Goal: Task Accomplishment & Management: Manage account settings

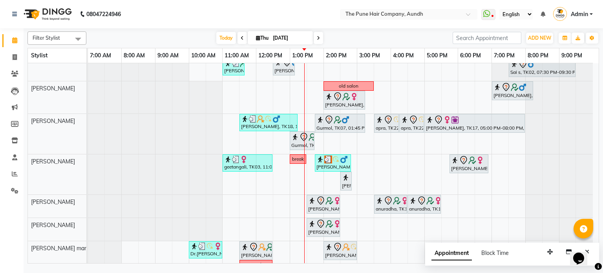
scroll to position [119, 0]
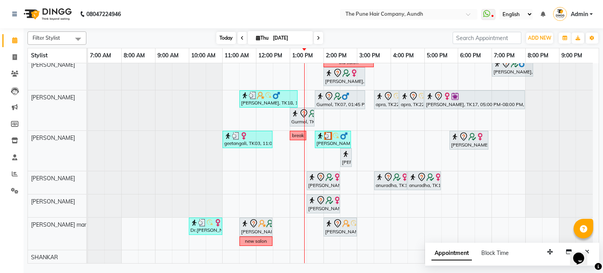
click at [223, 36] on span "Today" at bounding box center [226, 38] width 20 height 12
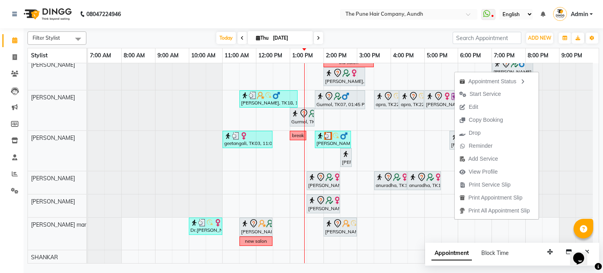
click at [388, 36] on div "[DATE] [DATE]" at bounding box center [269, 38] width 358 height 12
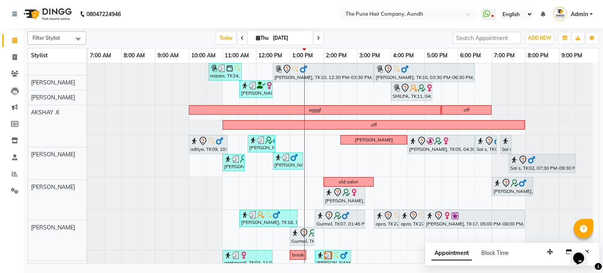
scroll to position [0, 0]
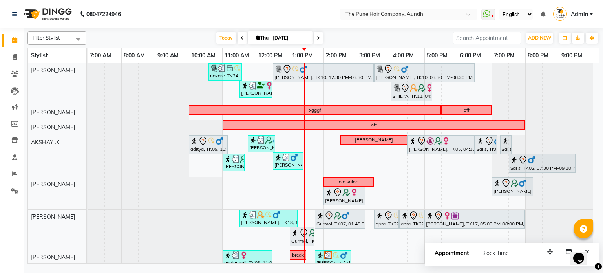
click at [317, 37] on icon at bounding box center [318, 38] width 3 height 5
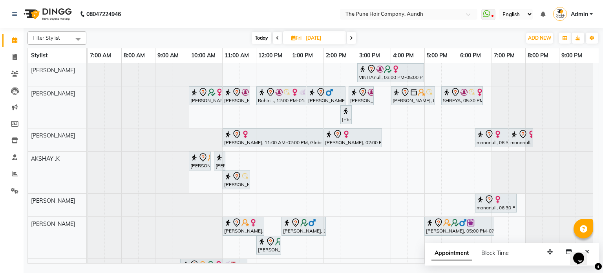
click at [351, 33] on span at bounding box center [350, 38] width 9 height 12
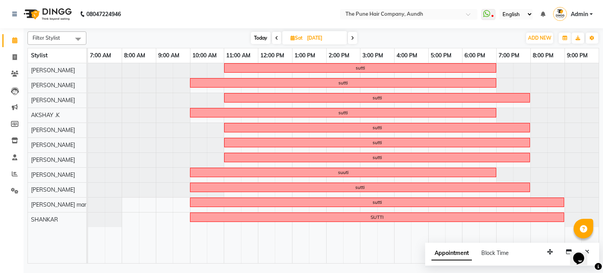
click at [351, 33] on span at bounding box center [352, 38] width 9 height 12
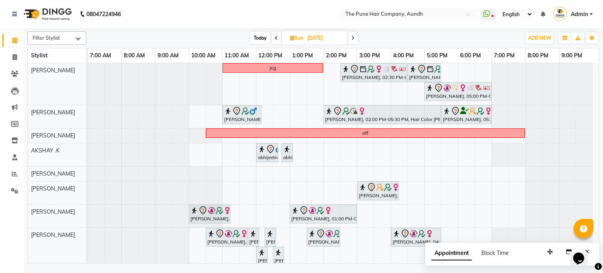
click at [351, 33] on span at bounding box center [352, 38] width 9 height 12
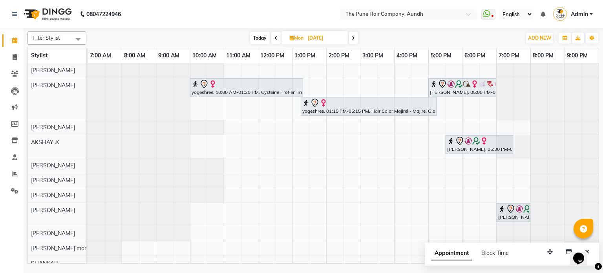
click at [351, 33] on span at bounding box center [352, 38] width 9 height 12
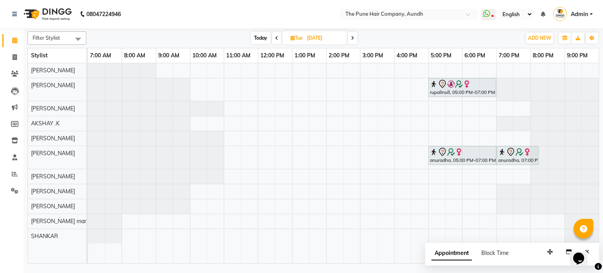
click at [352, 38] on icon at bounding box center [352, 38] width 3 height 5
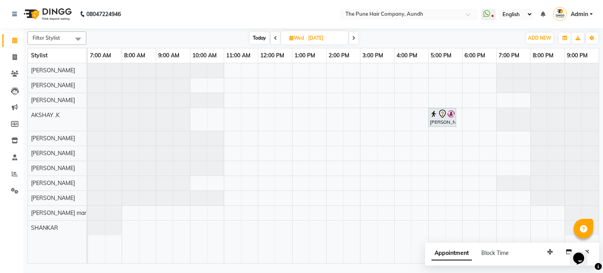
click at [352, 37] on icon at bounding box center [353, 38] width 3 height 5
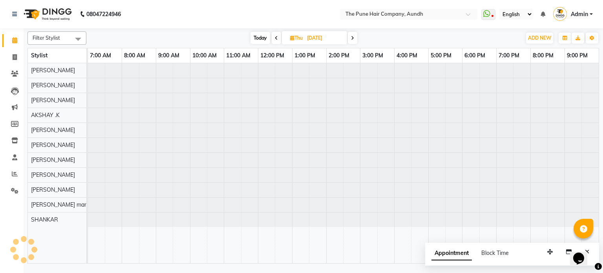
click at [352, 37] on icon at bounding box center [352, 38] width 3 height 5
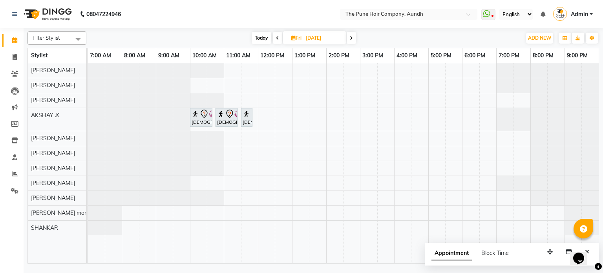
click at [265, 35] on span "Today" at bounding box center [261, 38] width 20 height 12
type input "[DATE]"
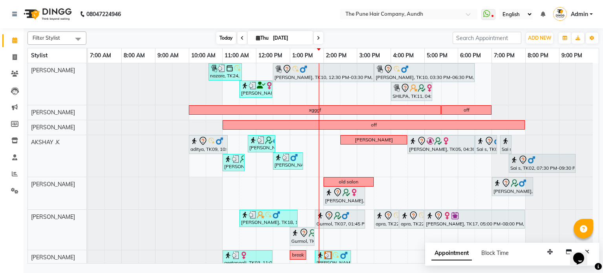
click at [225, 36] on span "Today" at bounding box center [226, 38] width 20 height 12
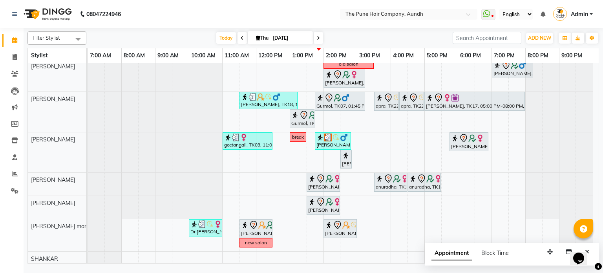
scroll to position [119, 0]
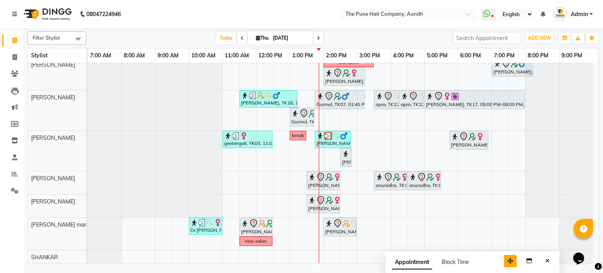
drag, startPoint x: 551, startPoint y: 251, endPoint x: 511, endPoint y: 260, distance: 41.0
click at [511, 260] on icon "button" at bounding box center [509, 260] width 5 height 5
click at [545, 260] on icon "Close" at bounding box center [547, 260] width 4 height 5
click at [224, 39] on span "Today" at bounding box center [226, 38] width 20 height 12
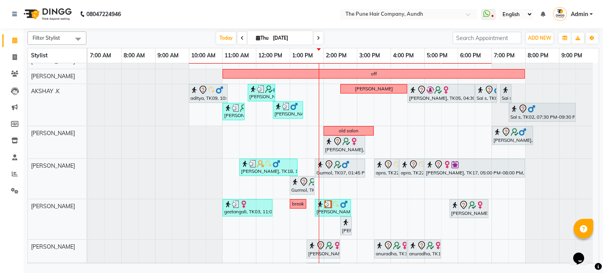
scroll to position [41, 0]
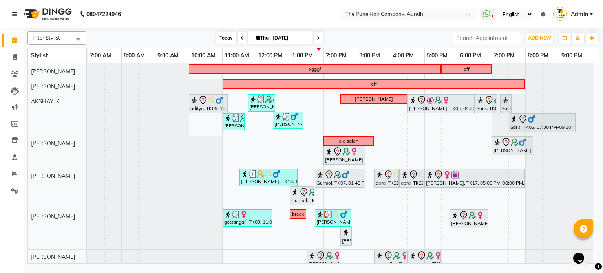
click at [231, 36] on span "Today" at bounding box center [226, 38] width 20 height 12
click at [225, 39] on span "Today" at bounding box center [226, 38] width 20 height 12
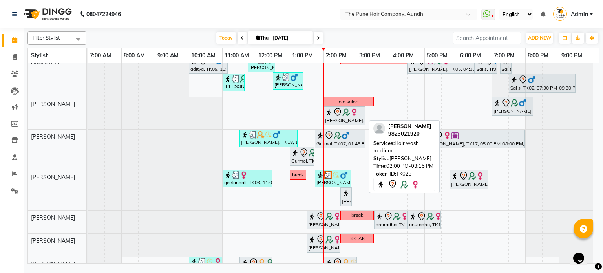
scroll to position [119, 0]
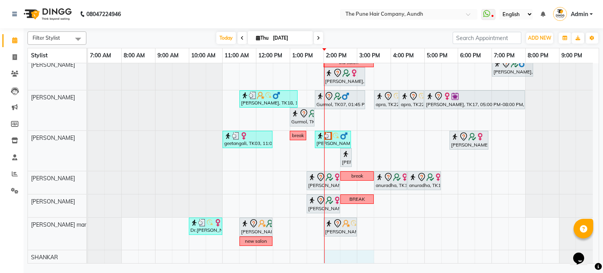
drag, startPoint x: 335, startPoint y: 255, endPoint x: 362, endPoint y: 254, distance: 27.5
click at [362, 254] on div "nazare, TK24, 10:35 AM-11:35 AM, Cut [DEMOGRAPHIC_DATA] ( Top Stylist ) [PERSON…" at bounding box center [343, 104] width 510 height 321
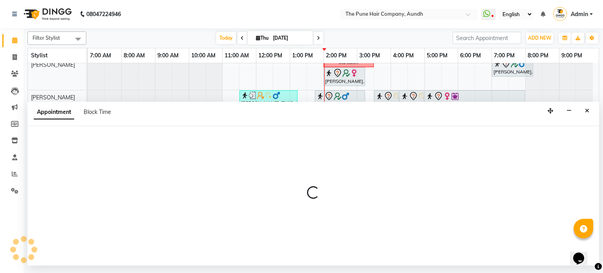
select select "89448"
select select "tentative"
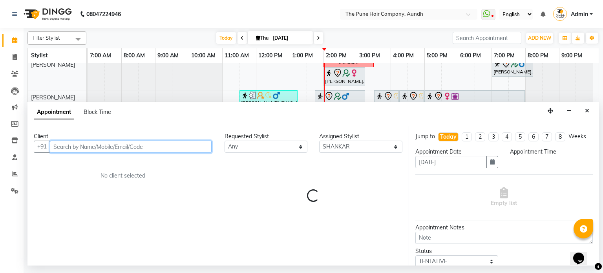
select select "840"
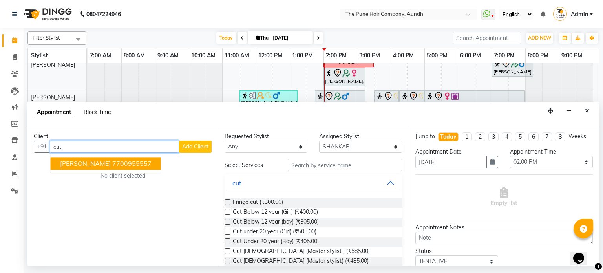
type input "cut"
click at [93, 112] on span "Block Time" at bounding box center [97, 111] width 27 height 7
select select "89448"
select select "840"
select select "930"
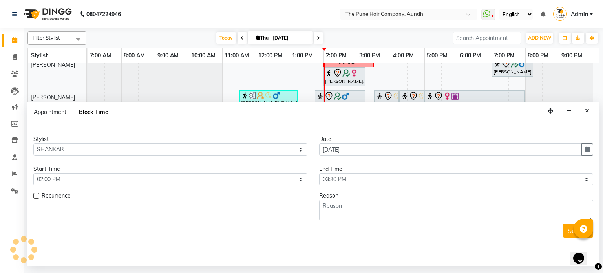
scroll to position [118, 0]
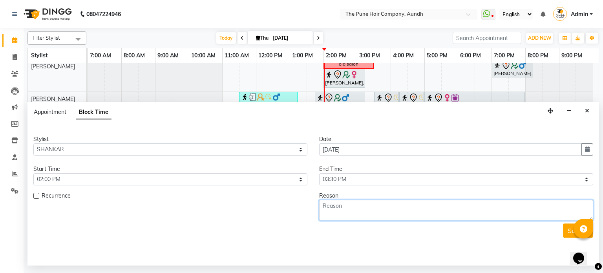
click at [344, 218] on textarea at bounding box center [456, 210] width 274 height 20
type textarea "cut"
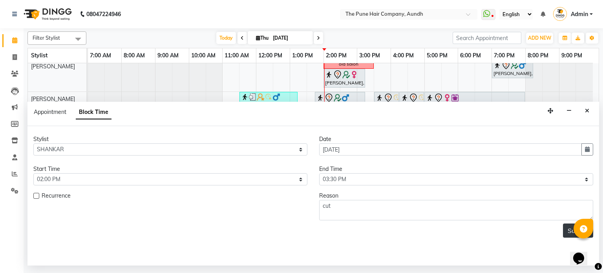
click at [569, 233] on button "Submit" at bounding box center [578, 230] width 30 height 14
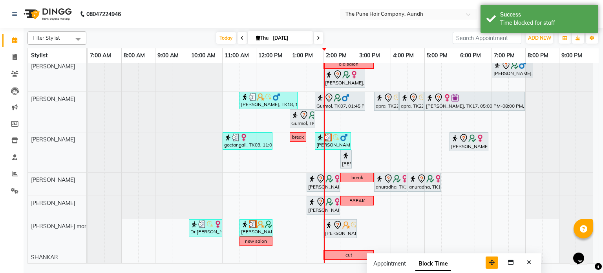
drag, startPoint x: 551, startPoint y: 252, endPoint x: 493, endPoint y: 263, distance: 59.0
click at [493, 263] on icon "button" at bounding box center [491, 261] width 5 height 5
click at [529, 266] on button "Close" at bounding box center [528, 262] width 11 height 12
click at [225, 35] on span "Today" at bounding box center [226, 38] width 20 height 12
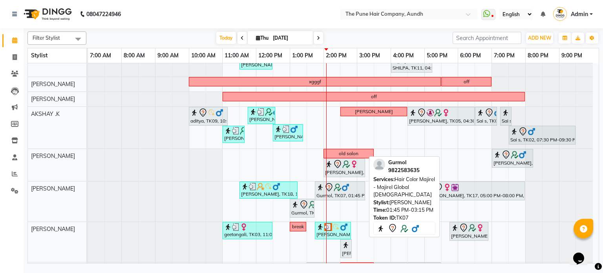
scroll to position [39, 0]
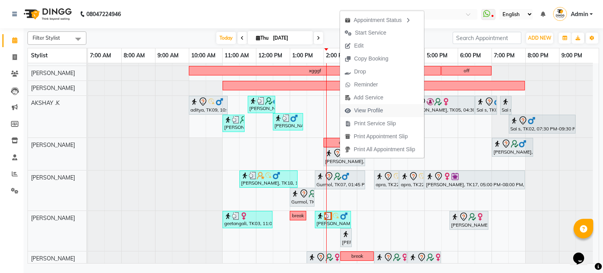
click at [369, 109] on span "View Profile" at bounding box center [368, 110] width 29 height 8
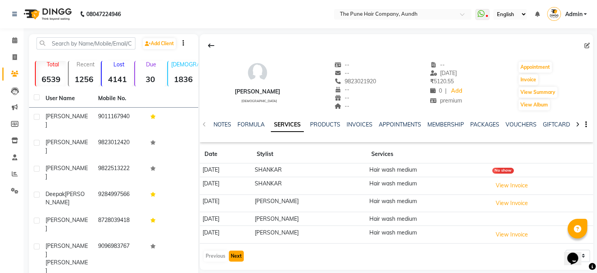
click at [238, 255] on button "Next" at bounding box center [236, 255] width 15 height 11
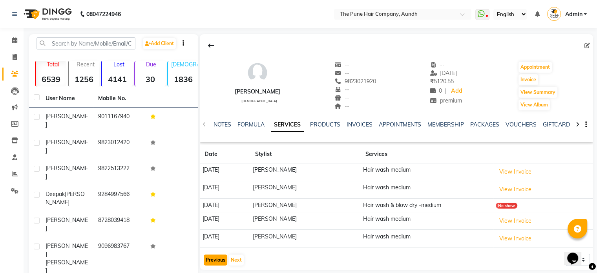
click at [218, 257] on button "Previous" at bounding box center [216, 259] width 24 height 11
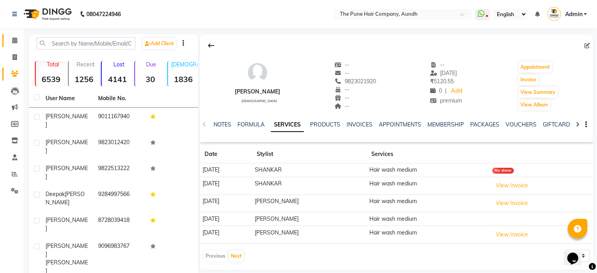
click at [18, 34] on link "Calendar" at bounding box center [11, 40] width 19 height 13
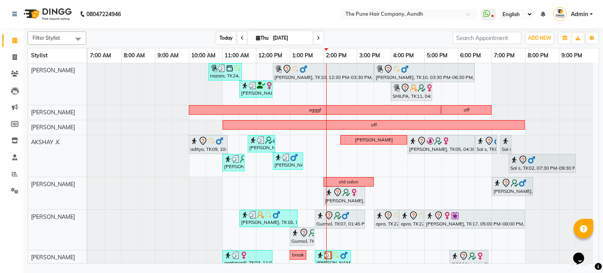
click at [223, 37] on span "Today" at bounding box center [226, 38] width 20 height 12
click at [217, 32] on span "Today" at bounding box center [226, 38] width 20 height 12
